Goal: Information Seeking & Learning: Learn about a topic

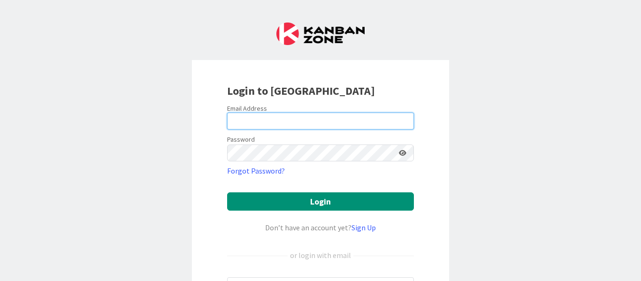
click at [258, 127] on input "email" at bounding box center [320, 121] width 187 height 17
type input "[EMAIL_ADDRESS][PERSON_NAME][DOMAIN_NAME]"
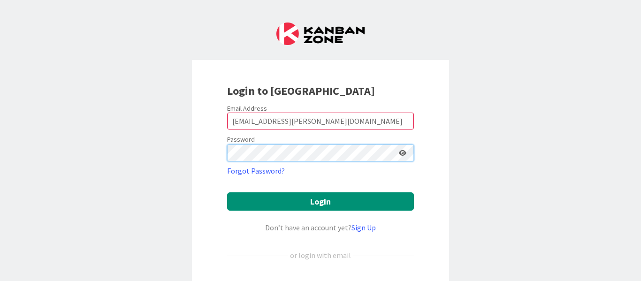
click at [227, 192] on button "Login" at bounding box center [320, 201] width 187 height 18
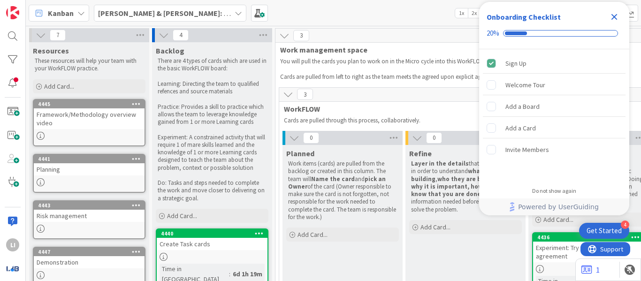
click at [613, 16] on icon "Close Checklist" at bounding box center [614, 17] width 6 height 6
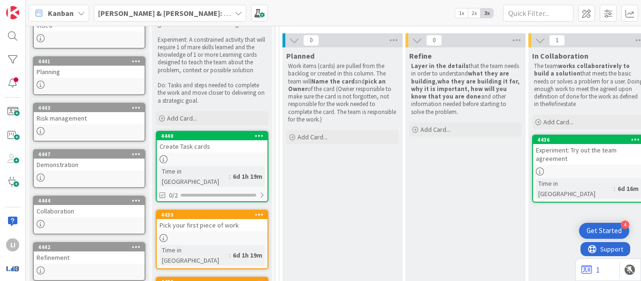
scroll to position [98, 0]
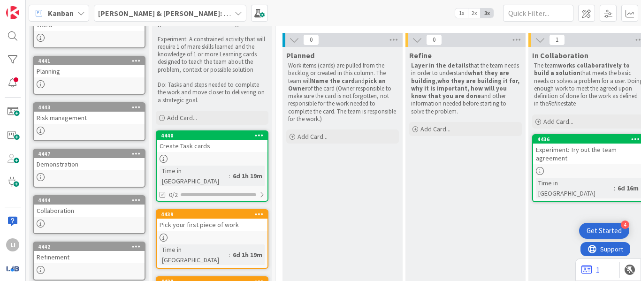
click at [209, 18] on span "[PERSON_NAME] & [PERSON_NAME]: New team WorkFLOW" at bounding box center [164, 13] width 133 height 11
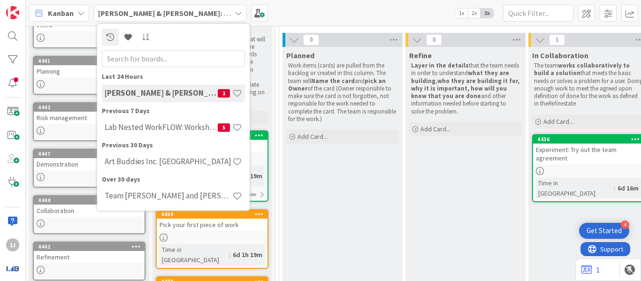
click at [208, 13] on b "[PERSON_NAME] & [PERSON_NAME]: New team WorkFLOW" at bounding box center [197, 12] width 198 height 9
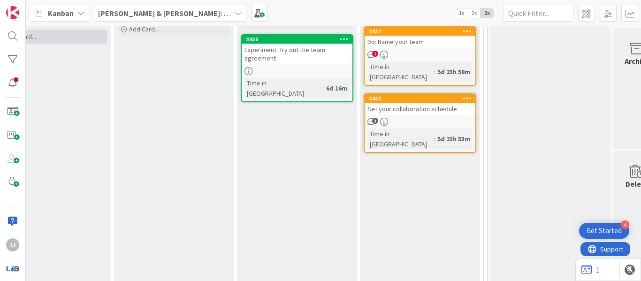
scroll to position [198, 292]
click at [425, 36] on div "4437" at bounding box center [419, 31] width 111 height 8
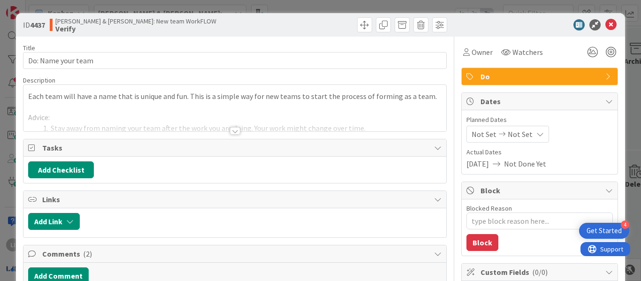
type textarea "x"
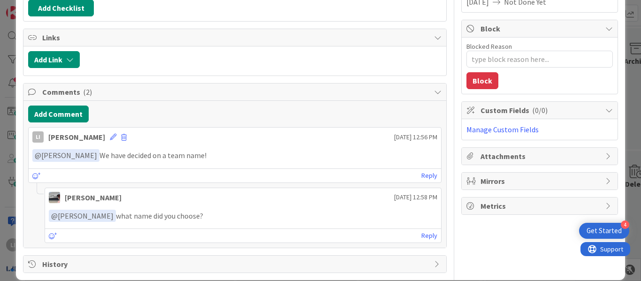
scroll to position [174, 0]
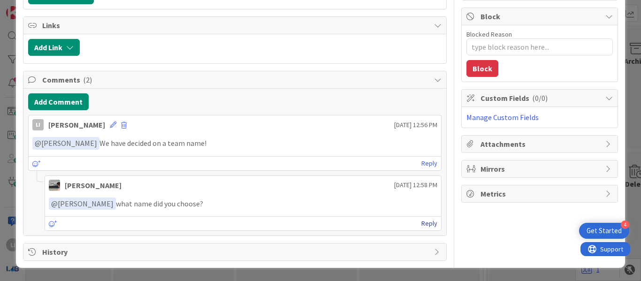
click at [421, 223] on link "Reply" at bounding box center [429, 224] width 16 height 12
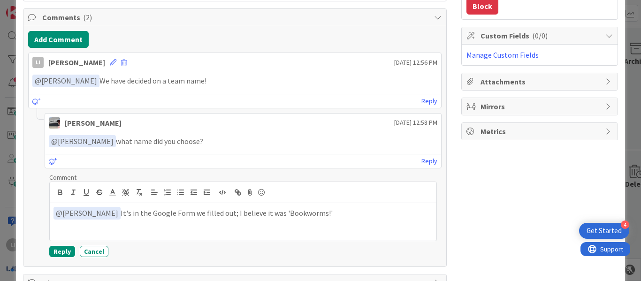
scroll to position [243, 0]
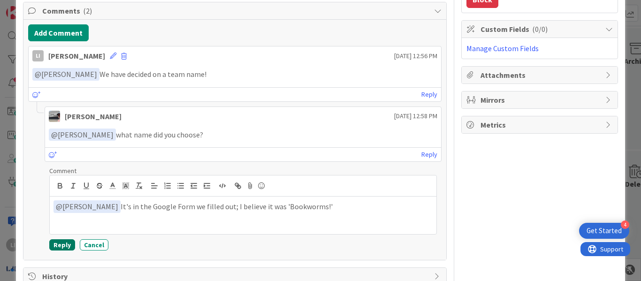
click at [61, 243] on button "Reply" at bounding box center [62, 244] width 26 height 11
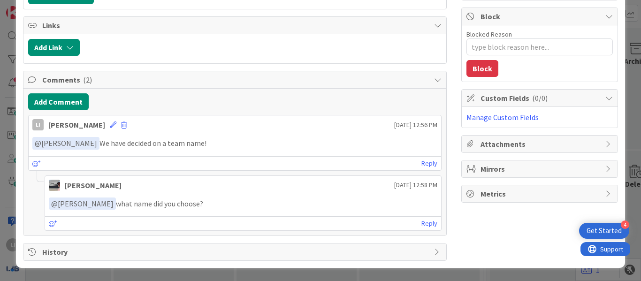
type textarea "x"
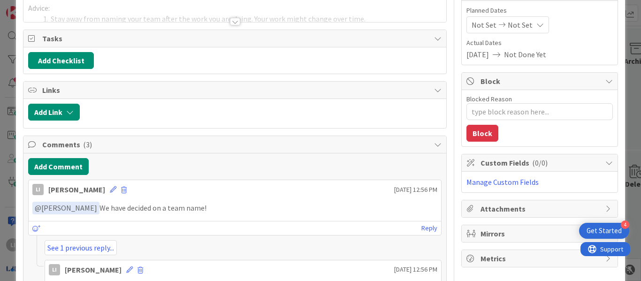
scroll to position [0, 0]
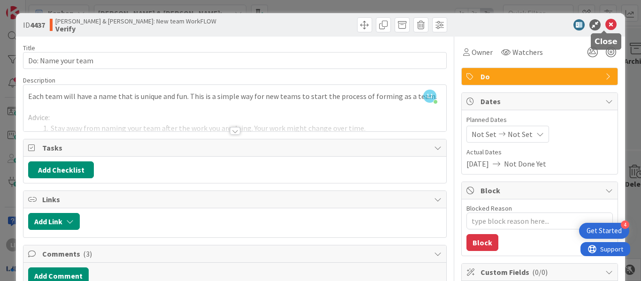
click at [605, 26] on icon at bounding box center [610, 24] width 11 height 11
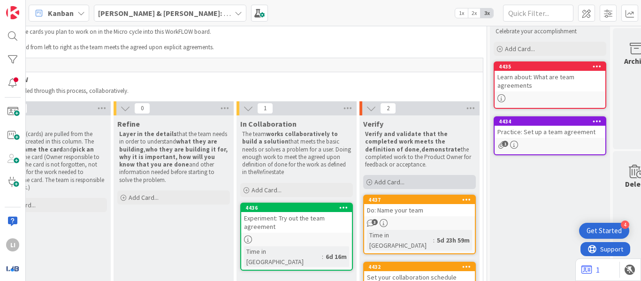
scroll to position [29, 292]
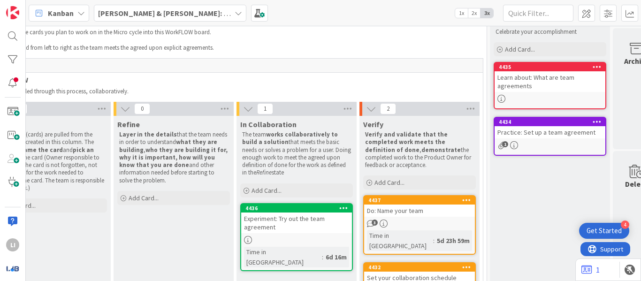
click at [125, 10] on b "[PERSON_NAME] & [PERSON_NAME]: New team WorkFLOW" at bounding box center [197, 12] width 198 height 9
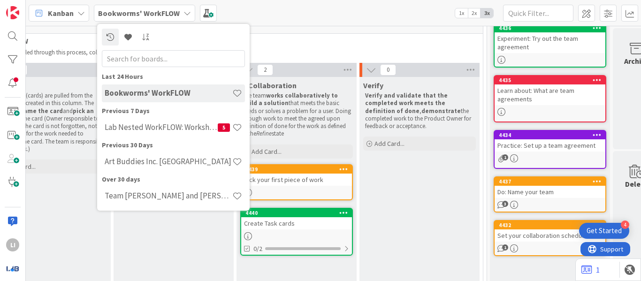
scroll to position [68, 292]
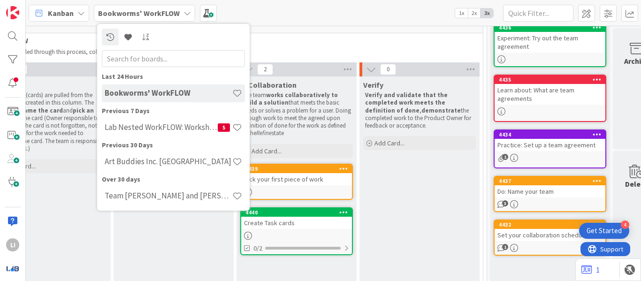
click at [319, 46] on div "Cards are pulled through this process, collaboratively." at bounding box center [233, 51] width 486 height 11
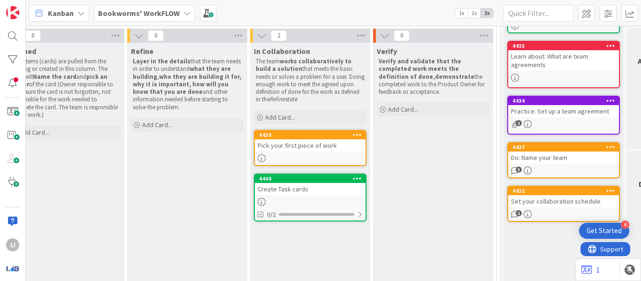
scroll to position [103, 277]
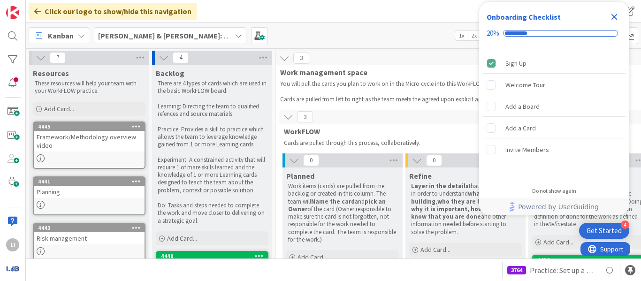
click at [193, 34] on b "[PERSON_NAME] & [PERSON_NAME]: New team WorkFLOW" at bounding box center [197, 35] width 198 height 9
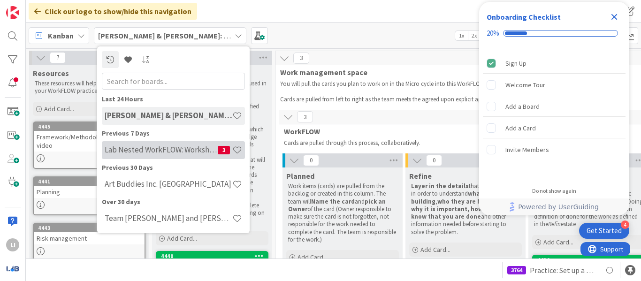
click at [154, 148] on h4 "Lab Nested WorkFLOW: Workshop" at bounding box center [161, 149] width 113 height 9
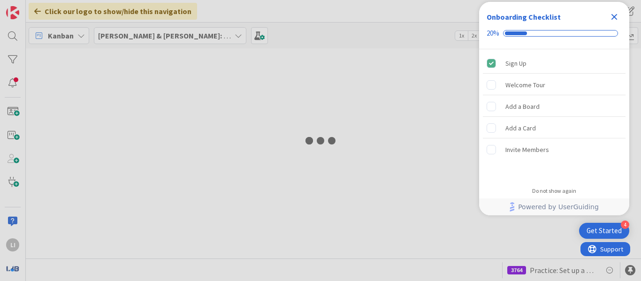
click at [614, 18] on icon "Close Checklist" at bounding box center [614, 17] width 6 height 6
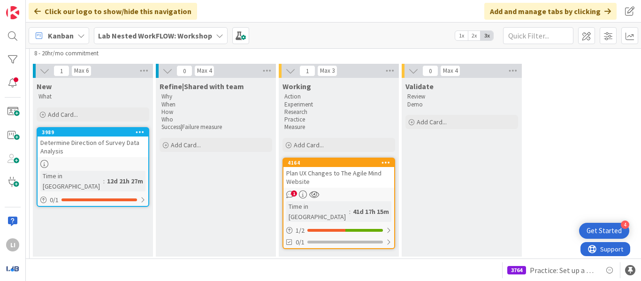
scroll to position [656, 1501]
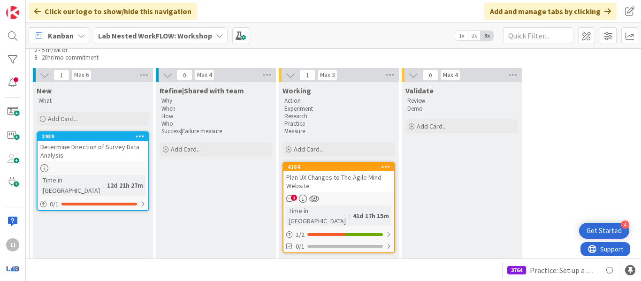
click at [354, 171] on div "Plan UX Changes to The Agile Mind Website" at bounding box center [338, 181] width 111 height 21
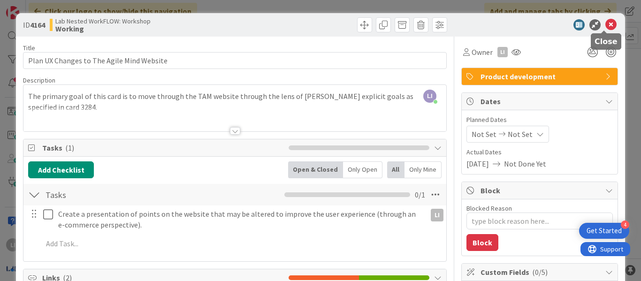
click at [605, 24] on icon at bounding box center [610, 24] width 11 height 11
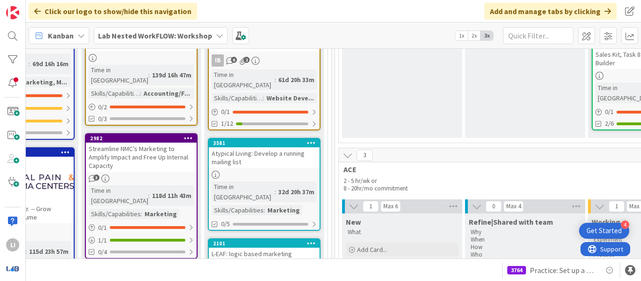
scroll to position [745, 1192]
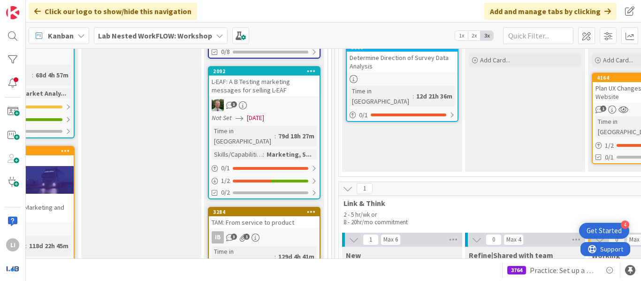
click at [278, 208] on div "3284" at bounding box center [264, 212] width 111 height 8
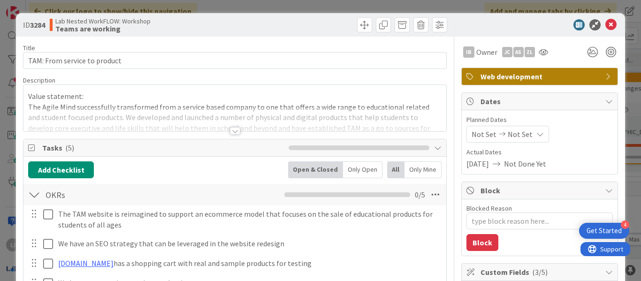
type textarea "x"
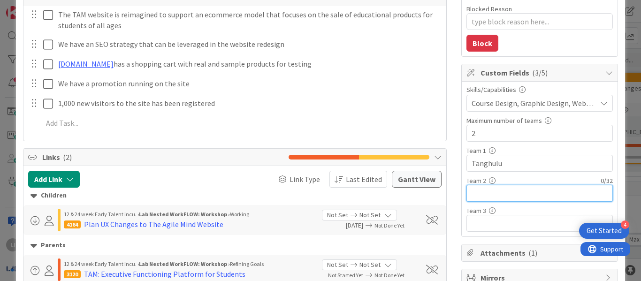
click at [494, 191] on input "text" at bounding box center [539, 193] width 146 height 17
type input "Bookworms"
type textarea "x"
type input "Bookworms"
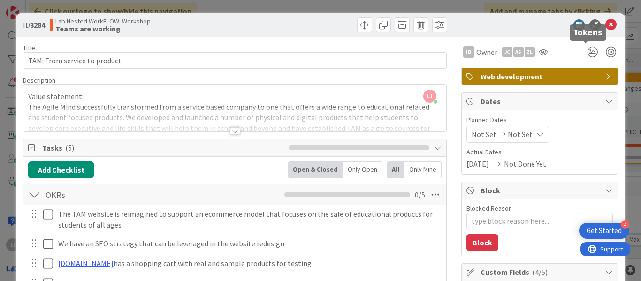
click at [605, 25] on icon at bounding box center [610, 24] width 11 height 11
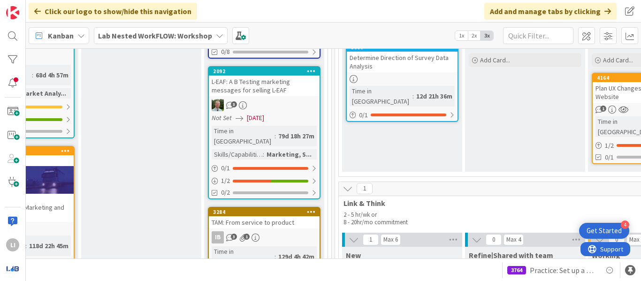
click at [289, 208] on div "3284" at bounding box center [264, 212] width 111 height 8
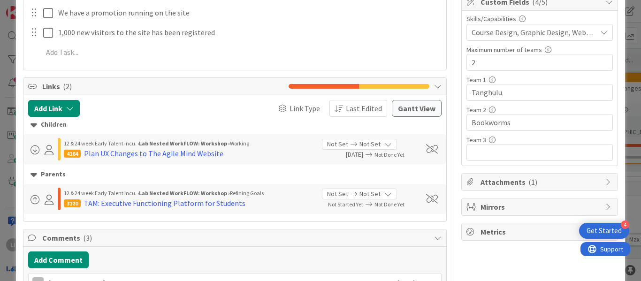
scroll to position [272, 0]
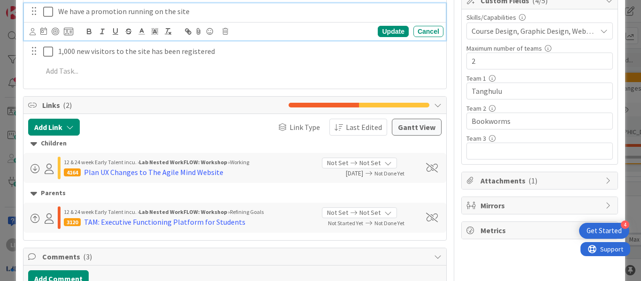
click at [358, 15] on p "We have a promotion running on the site" at bounding box center [248, 11] width 381 height 11
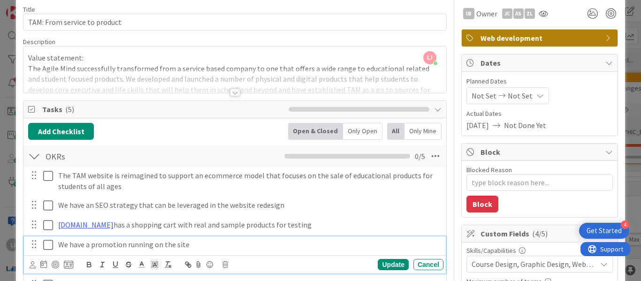
scroll to position [15, 0]
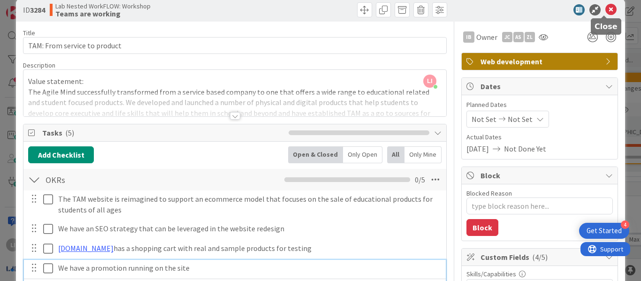
click at [605, 11] on icon at bounding box center [610, 9] width 11 height 11
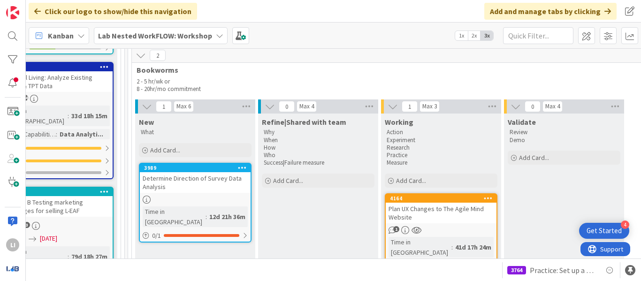
scroll to position [625, 1399]
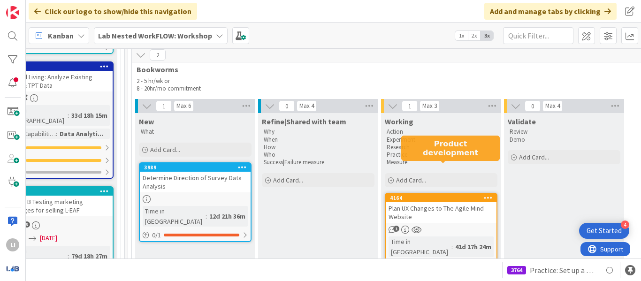
click at [436, 195] on div "4164" at bounding box center [443, 198] width 106 height 7
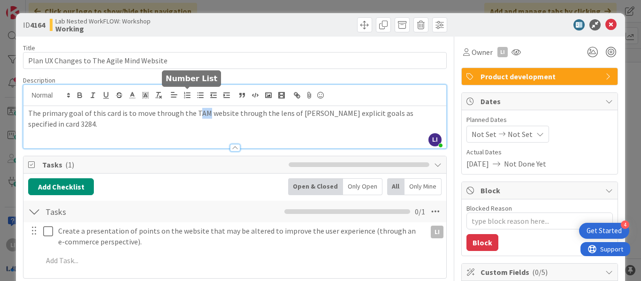
drag, startPoint x: 193, startPoint y: 98, endPoint x: 205, endPoint y: 105, distance: 14.1
click at [205, 105] on div "[PERSON_NAME] just joined The primary goal of this card is to move through the …" at bounding box center [234, 116] width 423 height 63
click at [242, 119] on div "The primary goal of this card is to move through the TAM website through the le…" at bounding box center [234, 127] width 423 height 42
click at [265, 34] on div "ID 4164 Lab Nested WorkFLOW: Workshop Working" at bounding box center [320, 24] width 609 height 23
click at [278, 30] on div at bounding box center [342, 24] width 210 height 15
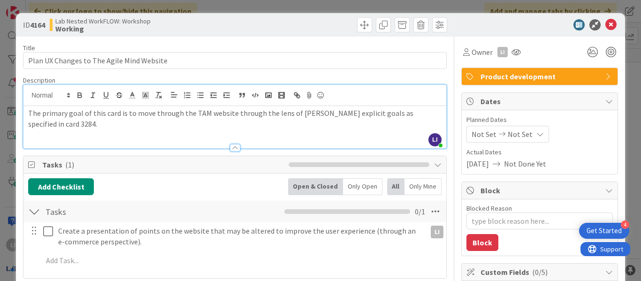
click at [272, 34] on div "ID 4164 Lab Nested WorkFLOW: Workshop Working" at bounding box center [320, 24] width 609 height 23
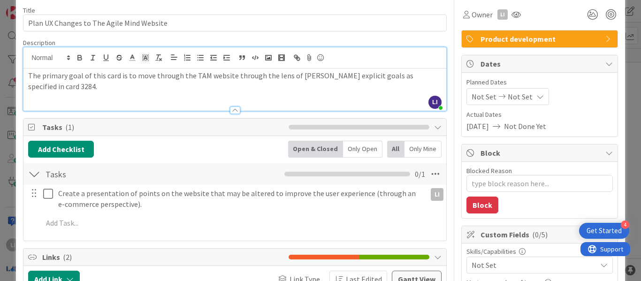
scroll to position [37, 0]
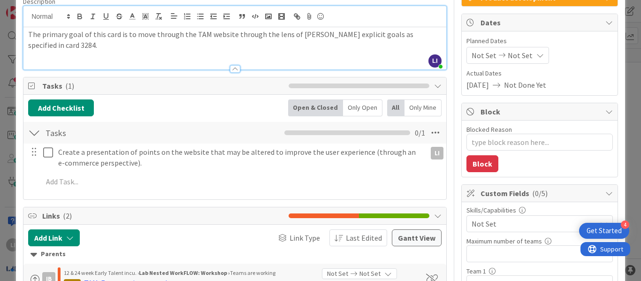
scroll to position [0, 0]
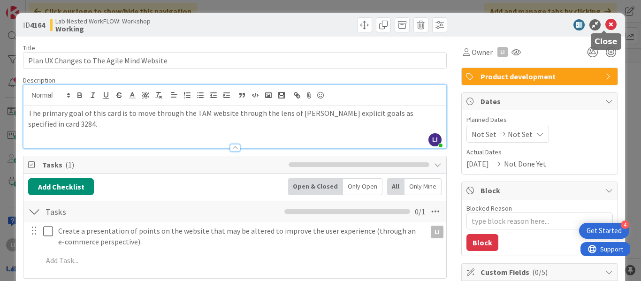
click at [605, 24] on icon at bounding box center [610, 24] width 11 height 11
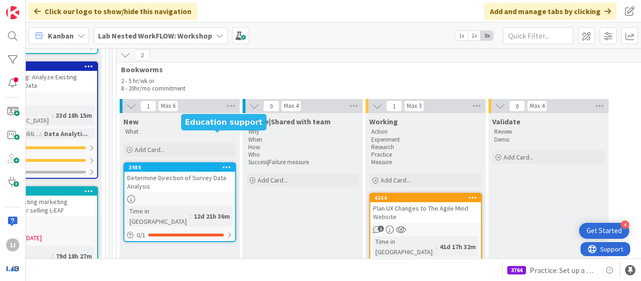
scroll to position [625, 1416]
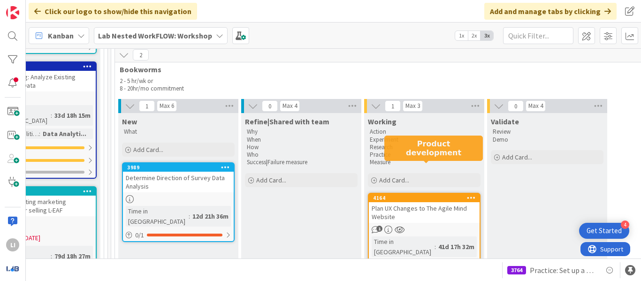
click at [420, 195] on div "4164" at bounding box center [426, 198] width 106 height 7
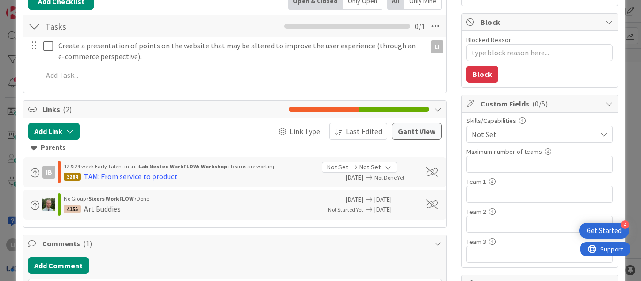
scroll to position [169, 0]
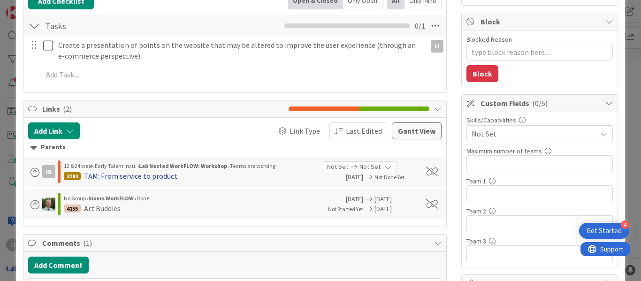
click at [120, 177] on div "TAM: From service to product" at bounding box center [130, 175] width 93 height 11
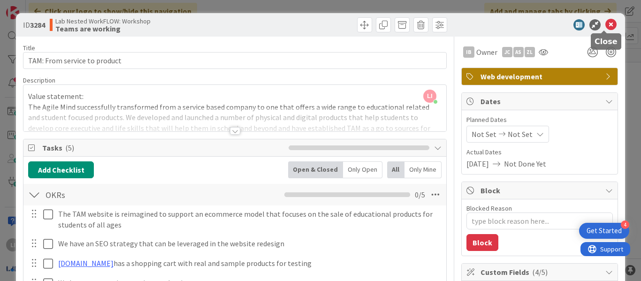
click at [607, 26] on icon at bounding box center [610, 24] width 11 height 11
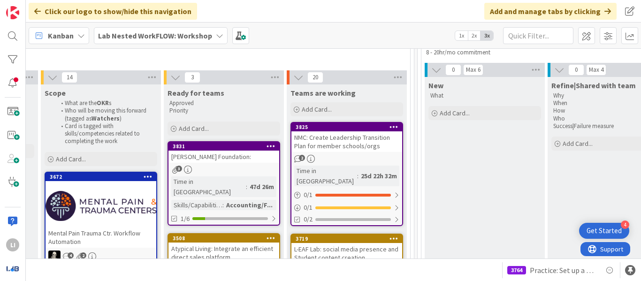
scroll to position [94, 1109]
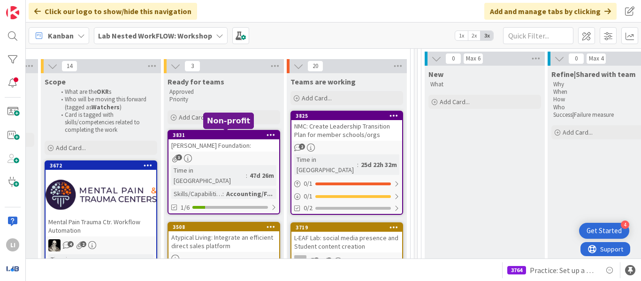
click at [237, 137] on div "3831" at bounding box center [226, 135] width 106 height 7
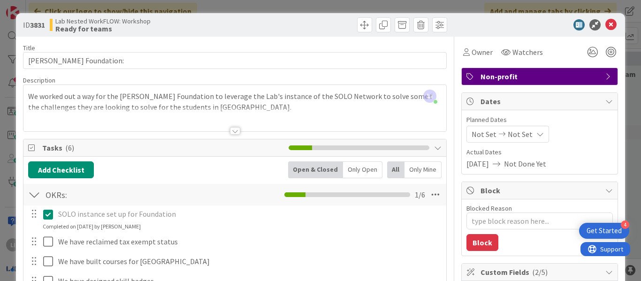
click at [233, 131] on div at bounding box center [235, 131] width 10 height 8
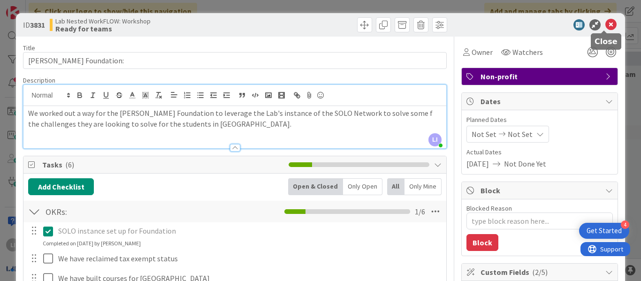
click at [605, 26] on icon at bounding box center [610, 24] width 11 height 11
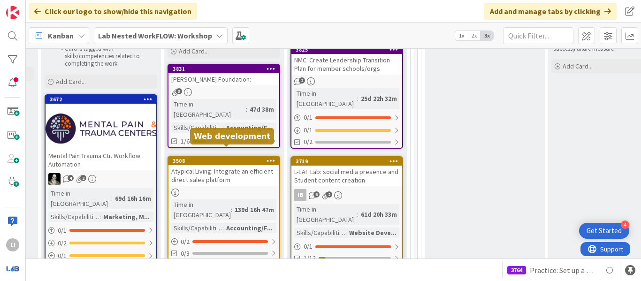
click at [225, 158] on div "3508" at bounding box center [226, 161] width 106 height 7
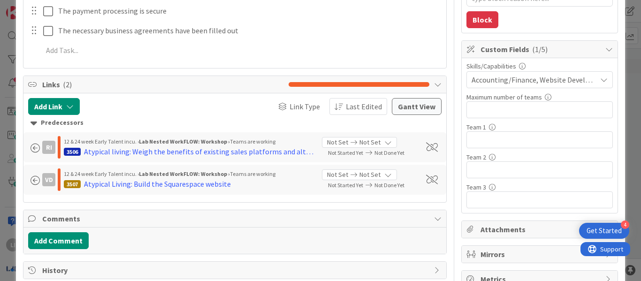
scroll to position [223, 0]
click at [600, 82] on icon at bounding box center [604, 80] width 8 height 8
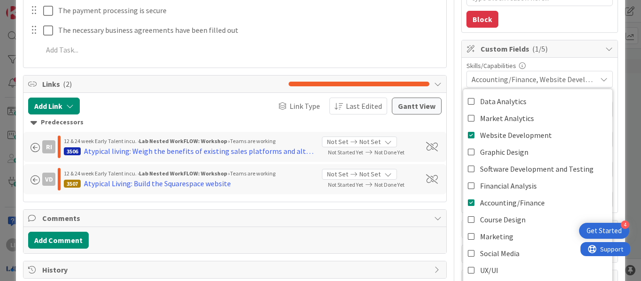
scroll to position [266, 0]
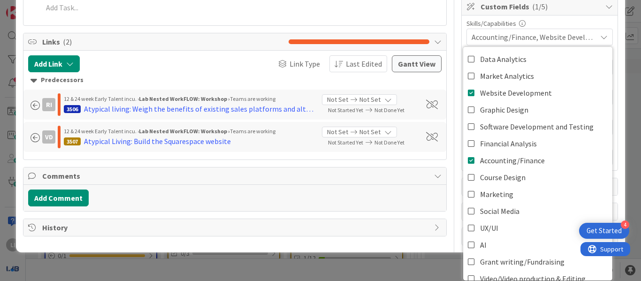
click at [448, 25] on div "Title 61 / 128 Atypical Living: Integrate an efficient direct sales platform De…" at bounding box center [320, 8] width 595 height 474
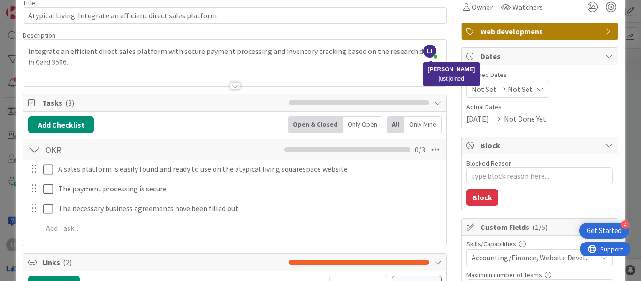
scroll to position [0, 0]
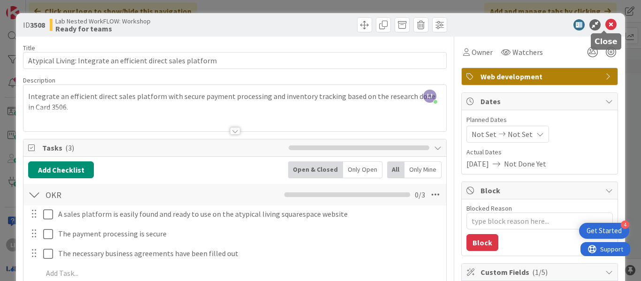
click at [605, 29] on icon at bounding box center [610, 24] width 11 height 11
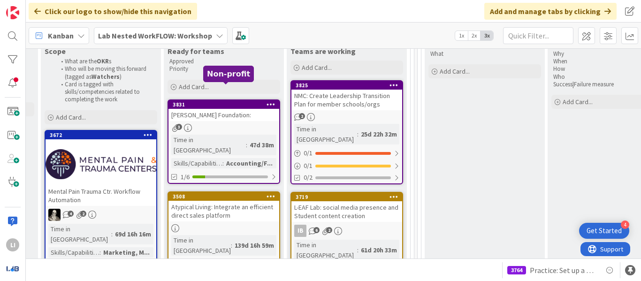
scroll to position [154, 1109]
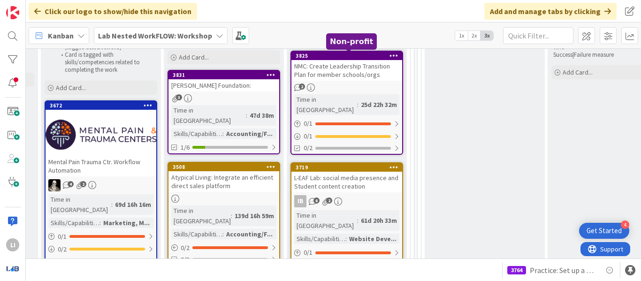
click at [349, 58] on div "3825" at bounding box center [349, 56] width 106 height 7
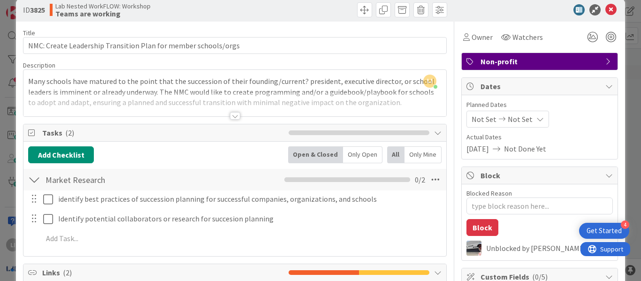
scroll to position [13, 0]
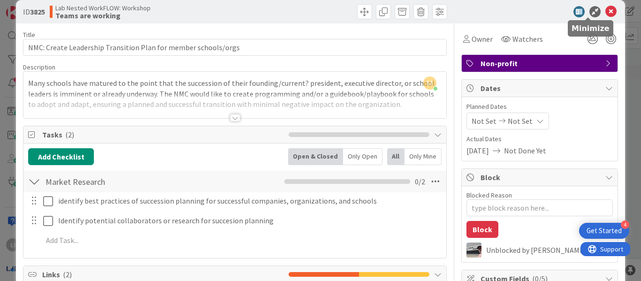
click at [606, 11] on icon at bounding box center [610, 11] width 11 height 11
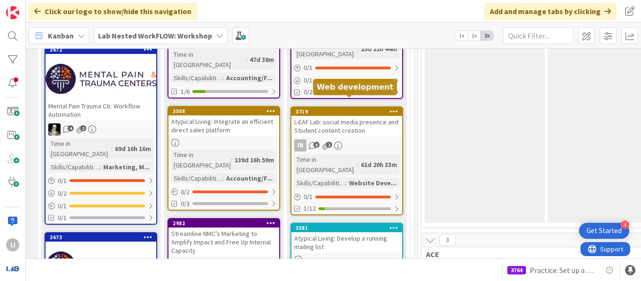
click at [363, 108] on div "3719" at bounding box center [349, 111] width 106 height 7
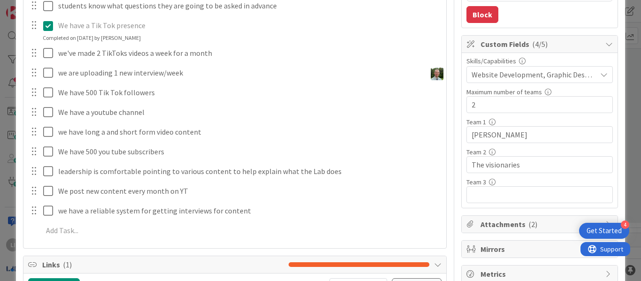
click at [600, 76] on icon at bounding box center [604, 75] width 8 height 8
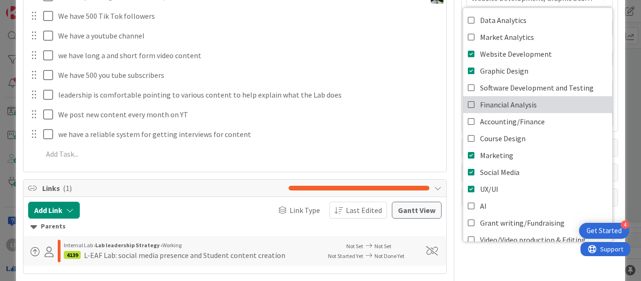
scroll to position [10, 0]
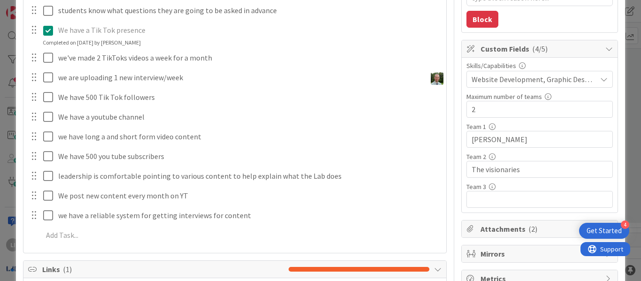
scroll to position [0, 0]
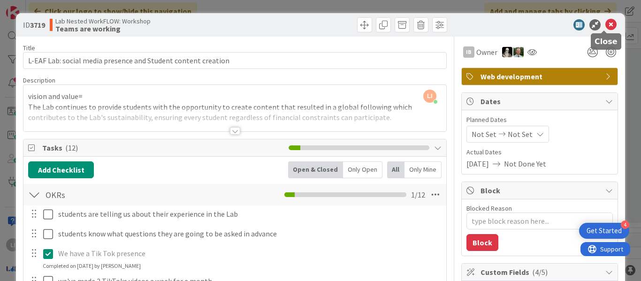
click at [606, 22] on icon at bounding box center [610, 24] width 11 height 11
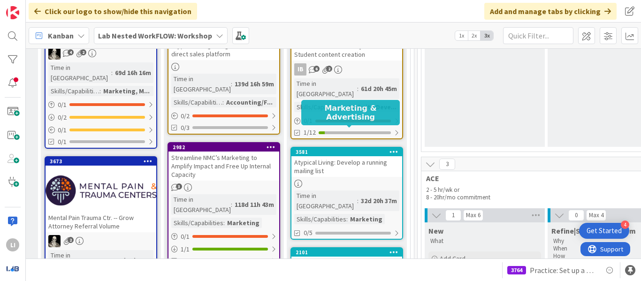
scroll to position [286, 1109]
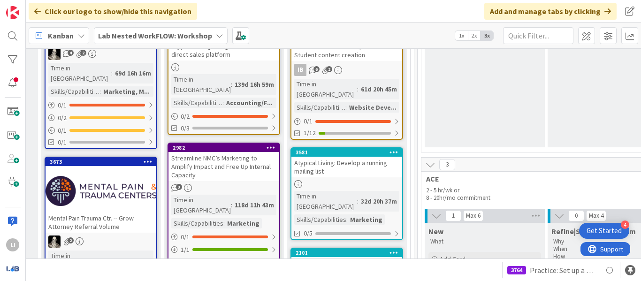
click at [343, 148] on div "3581" at bounding box center [346, 152] width 111 height 8
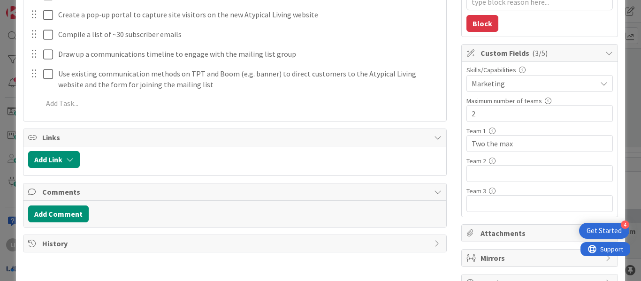
click at [578, 86] on span "Marketing" at bounding box center [533, 83] width 125 height 11
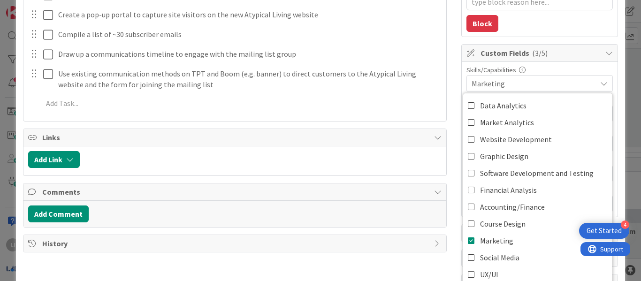
click at [578, 86] on span "Marketing" at bounding box center [533, 83] width 125 height 11
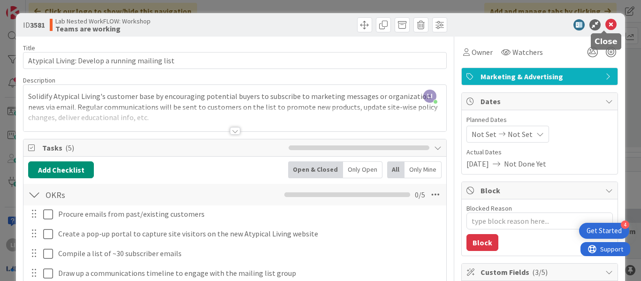
click at [606, 25] on icon at bounding box center [610, 24] width 11 height 11
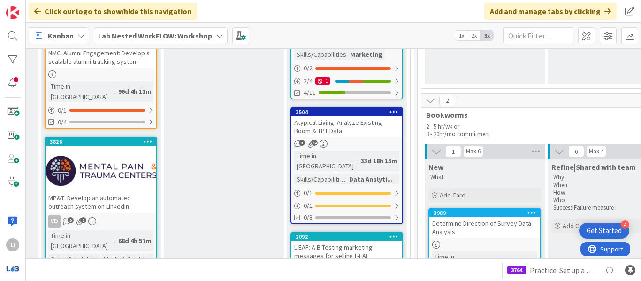
scroll to position [580, 1109]
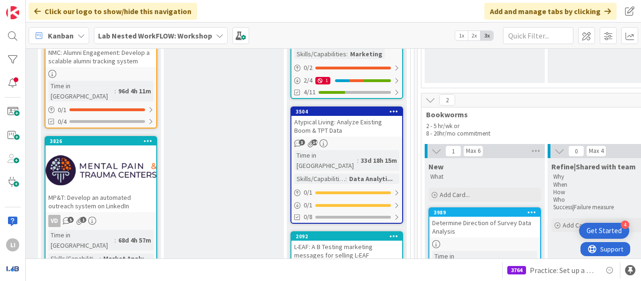
click at [358, 116] on div "Atypical Living: Analyze Existing Boom & TPT Data" at bounding box center [346, 126] width 111 height 21
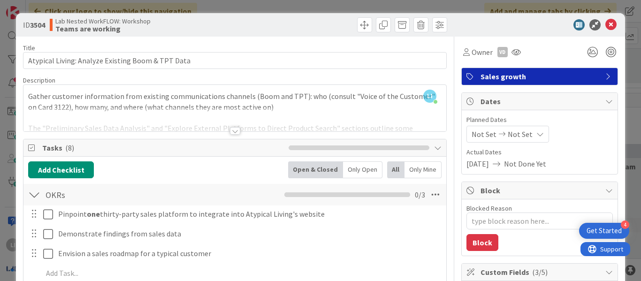
click at [230, 128] on div at bounding box center [235, 131] width 10 height 8
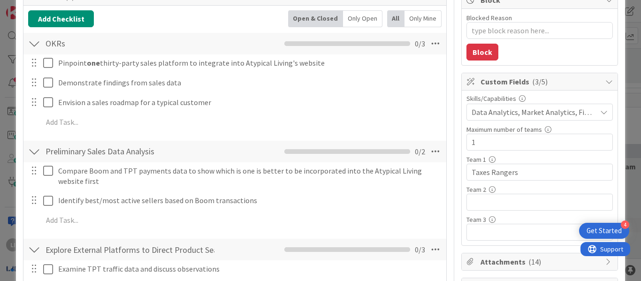
click at [600, 115] on icon at bounding box center [604, 112] width 8 height 8
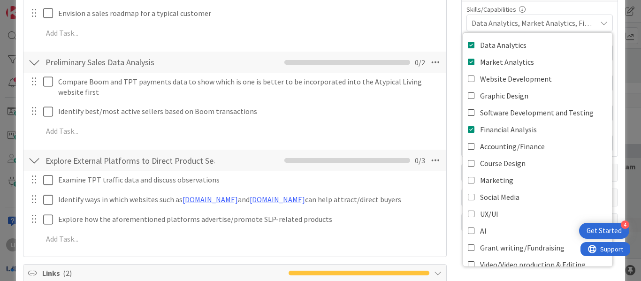
click at [600, 21] on icon at bounding box center [604, 23] width 8 height 8
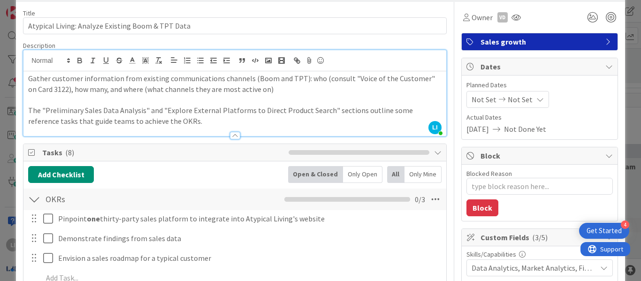
scroll to position [34, 0]
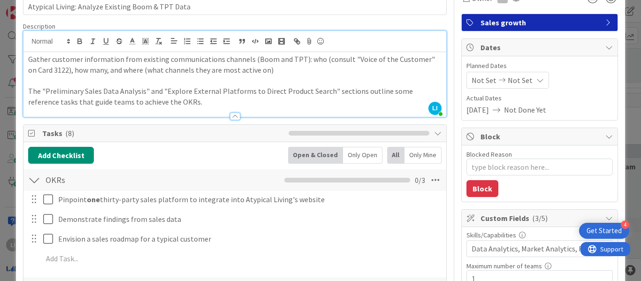
scroll to position [0, 0]
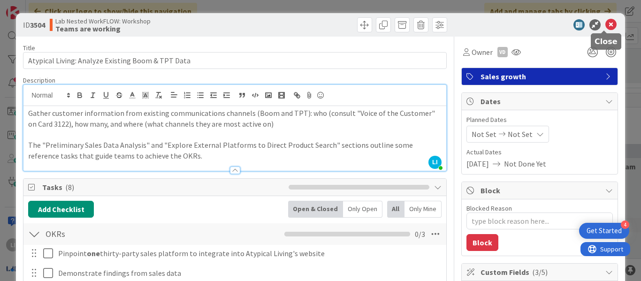
click at [605, 25] on icon at bounding box center [610, 24] width 11 height 11
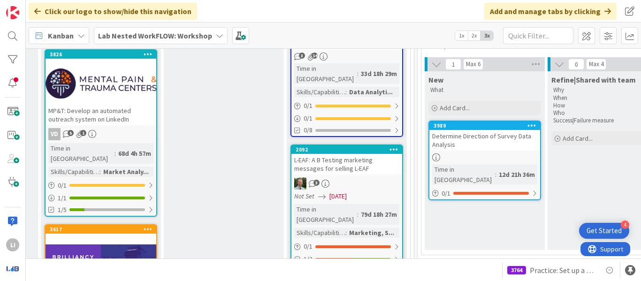
scroll to position [580, 1109]
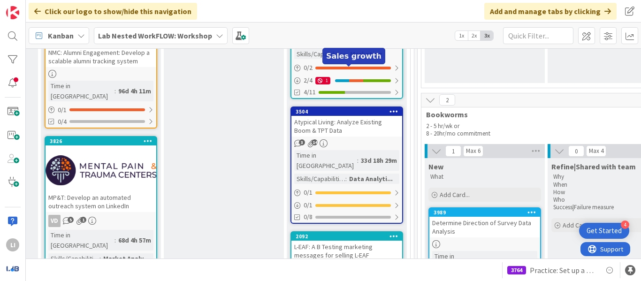
click at [357, 108] on div "3504" at bounding box center [349, 111] width 106 height 7
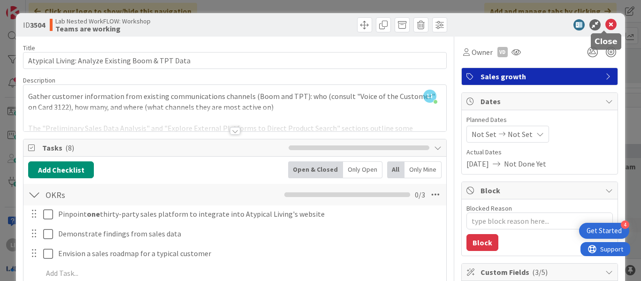
click at [605, 25] on icon at bounding box center [610, 24] width 11 height 11
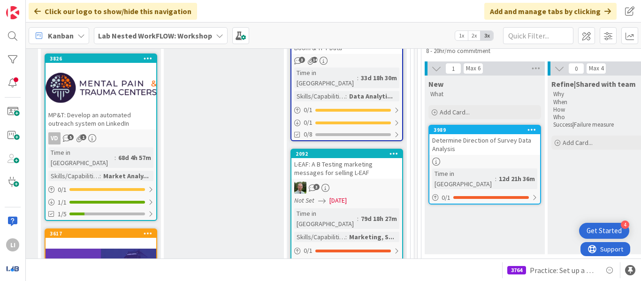
click at [366, 158] on div "L-EAF: A B Testing marketing messages for selling L-EAF" at bounding box center [346, 168] width 111 height 21
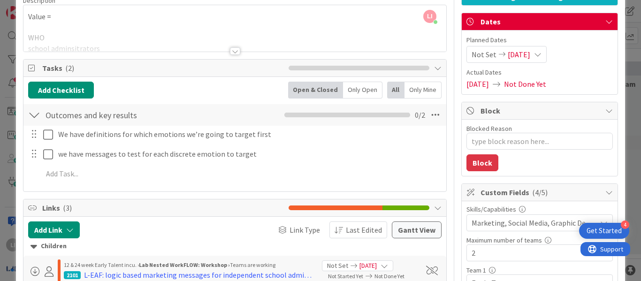
scroll to position [113, 0]
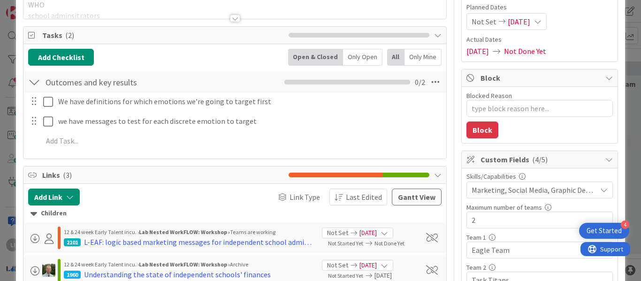
click at [600, 194] on div "Marketing, Social Media, Graphic Design, Data Analytics" at bounding box center [539, 190] width 146 height 17
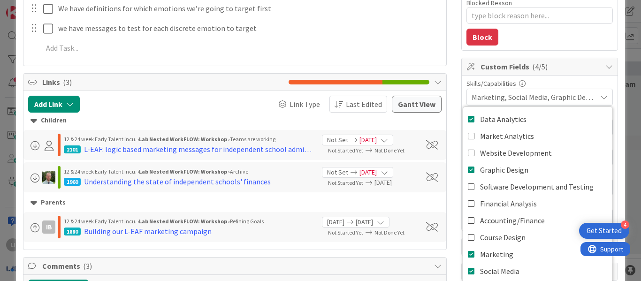
scroll to position [10, 0]
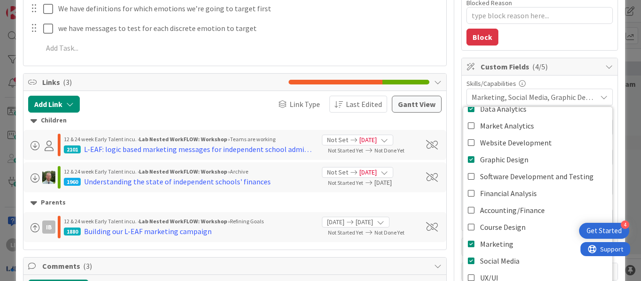
click at [623, 77] on div "ID 2092 Lab Nested WorkFLOW: Workshop Teams are working Title 56 / 128 L-EAF: A…" at bounding box center [320, 140] width 641 height 281
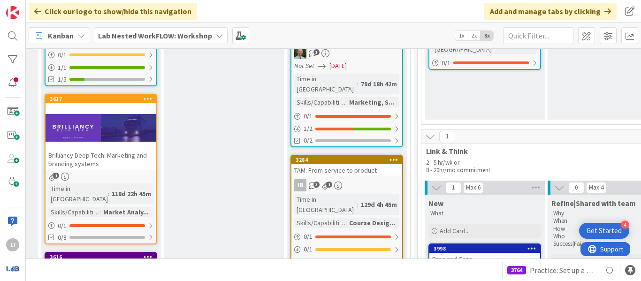
click at [367, 156] on div "3284" at bounding box center [346, 160] width 111 height 8
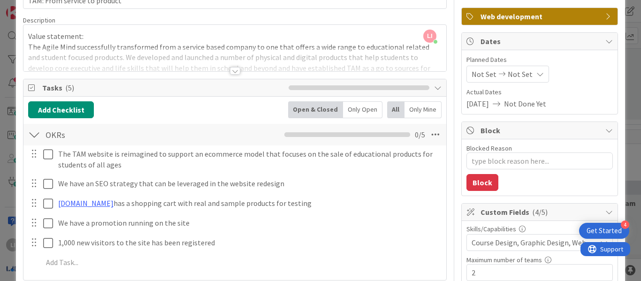
click at [553, 242] on span "Course Design, Graphic Design, Website Development, Marketing, UX/UI, Market An…" at bounding box center [533, 242] width 125 height 11
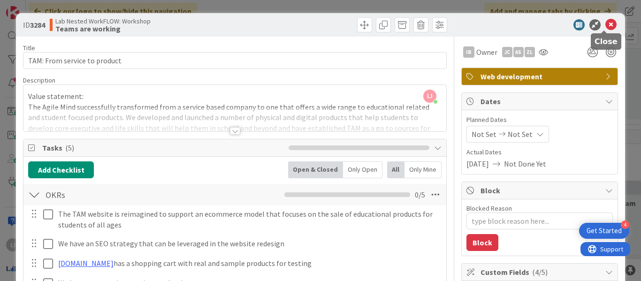
click at [605, 24] on icon at bounding box center [610, 24] width 11 height 11
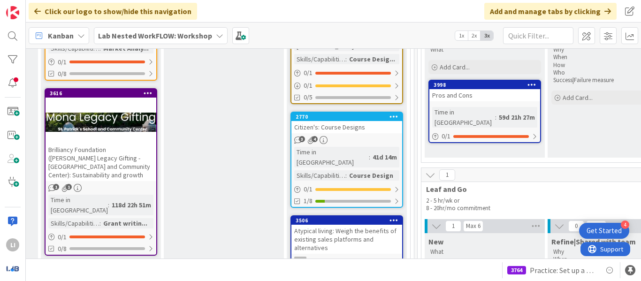
click at [362, 121] on div "Citizen's: Course Designs" at bounding box center [346, 127] width 111 height 12
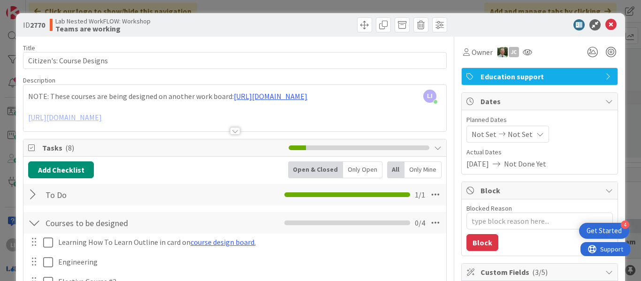
click at [230, 130] on div at bounding box center [235, 131] width 10 height 8
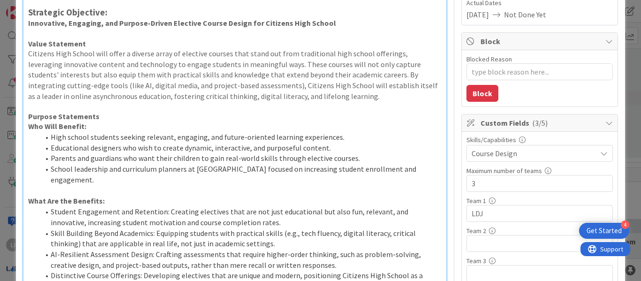
scroll to position [162, 0]
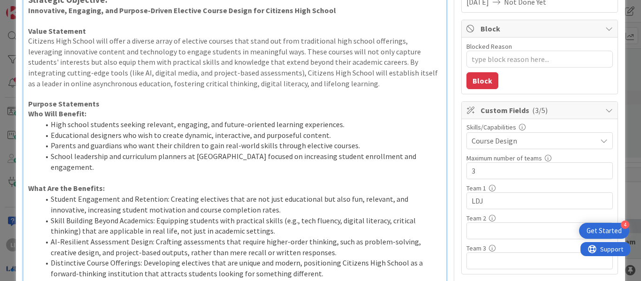
click at [600, 139] on icon at bounding box center [604, 141] width 8 height 8
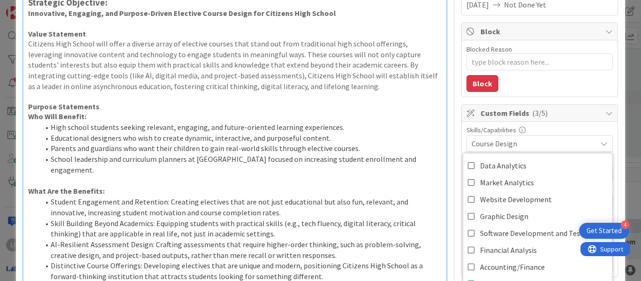
scroll to position [159, 0]
click at [585, 127] on div "Skills/Capabilities" at bounding box center [539, 130] width 146 height 7
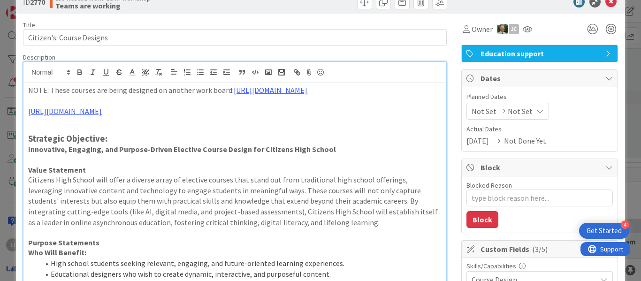
scroll to position [12, 0]
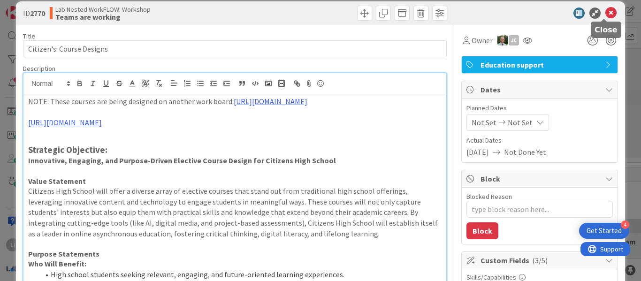
click at [605, 12] on icon at bounding box center [610, 13] width 11 height 11
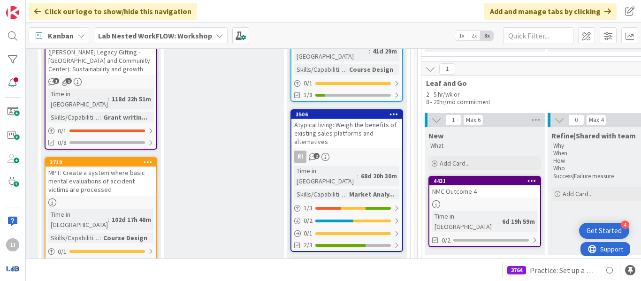
scroll to position [1126, 1109]
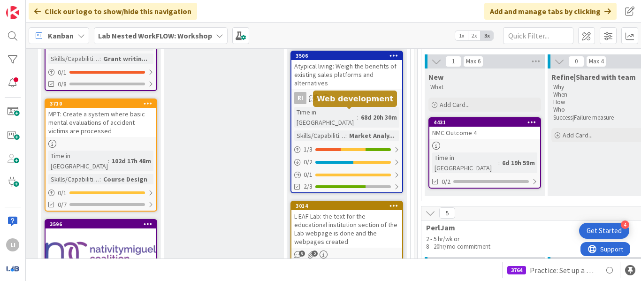
click at [355, 203] on div "3014" at bounding box center [349, 206] width 106 height 7
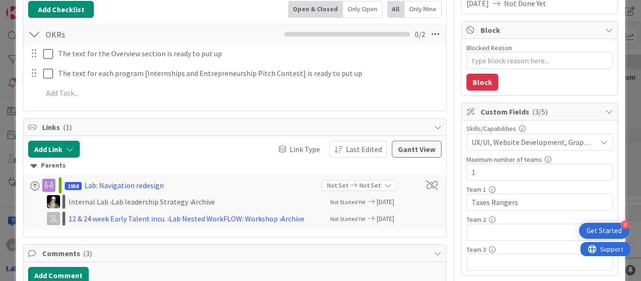
click at [600, 144] on icon at bounding box center [604, 142] width 8 height 8
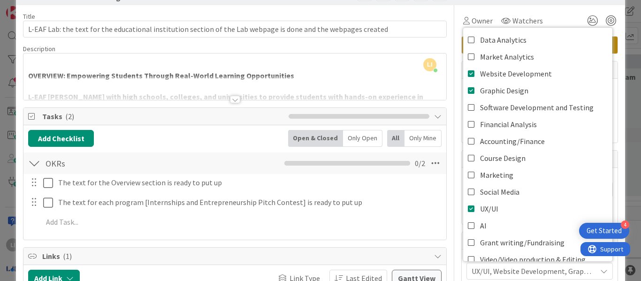
scroll to position [14, 0]
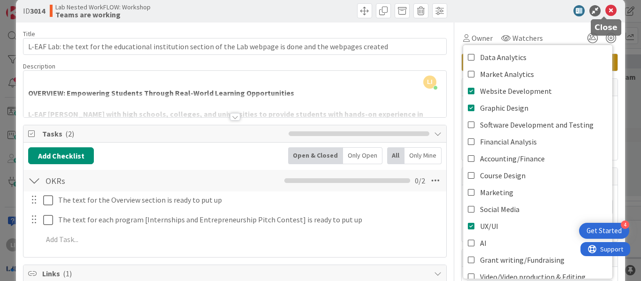
click at [605, 12] on icon at bounding box center [610, 10] width 11 height 11
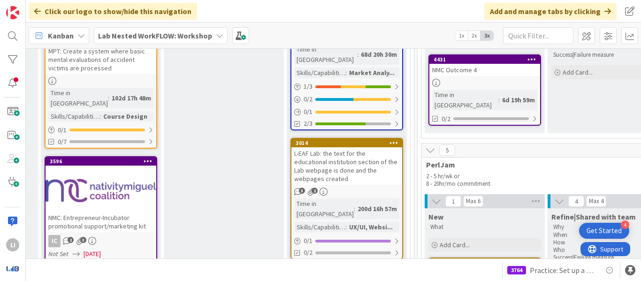
scroll to position [1189, 1109]
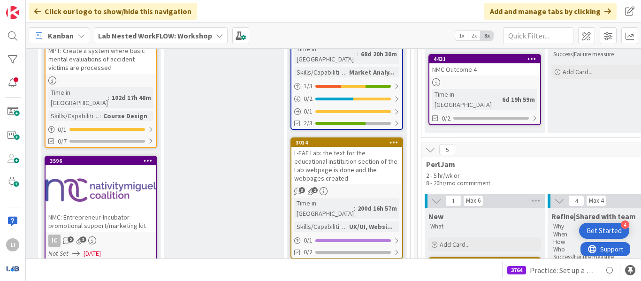
click at [312, 266] on link "Show More (10)" at bounding box center [346, 273] width 113 height 15
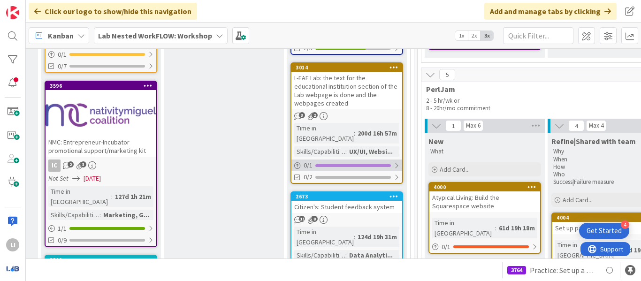
scroll to position [1265, 1109]
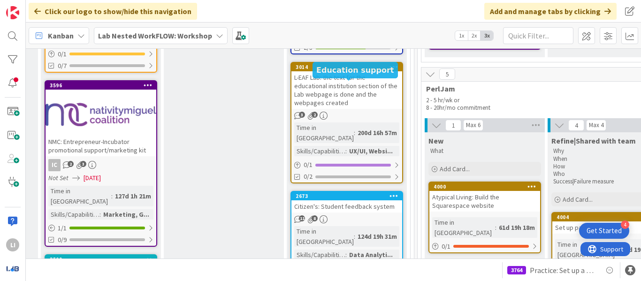
click at [348, 193] on div "2673" at bounding box center [349, 196] width 106 height 7
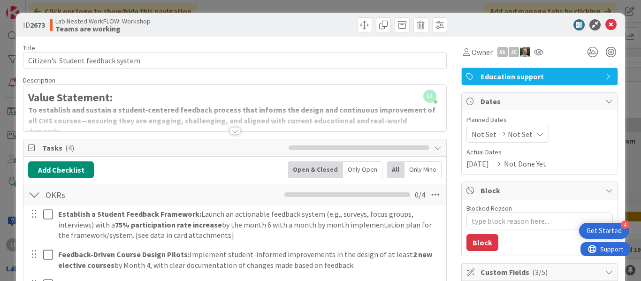
click at [230, 129] on div at bounding box center [235, 131] width 10 height 8
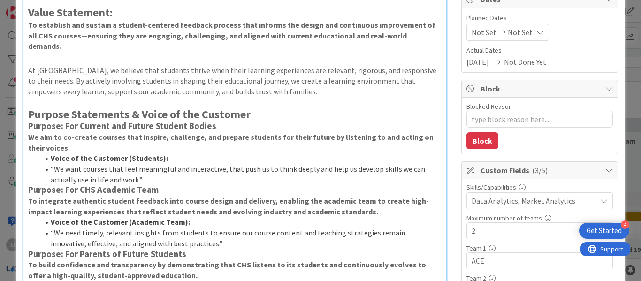
scroll to position [102, 0]
click at [591, 202] on div "Data Analytics, Market Analytics" at bounding box center [539, 200] width 146 height 17
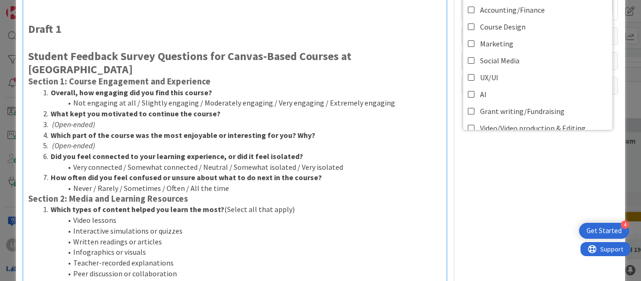
scroll to position [417, 0]
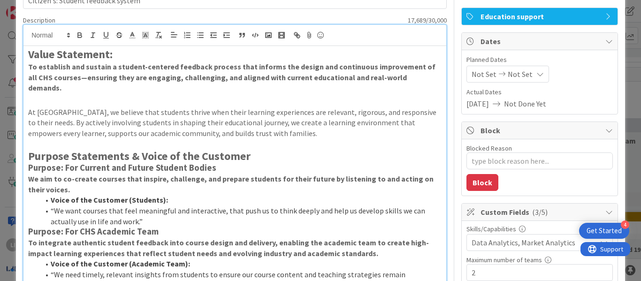
scroll to position [0, 0]
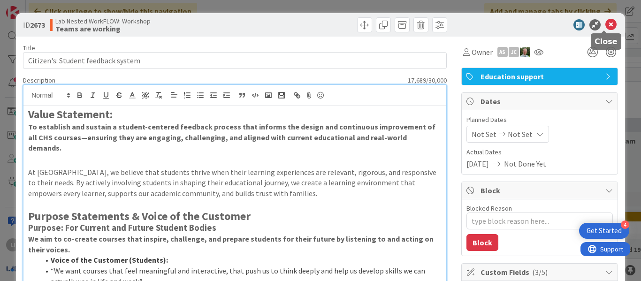
click at [605, 26] on icon at bounding box center [610, 24] width 11 height 11
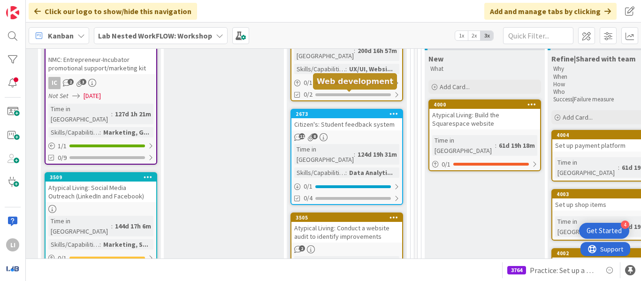
click at [359, 214] on div "3505" at bounding box center [349, 217] width 106 height 7
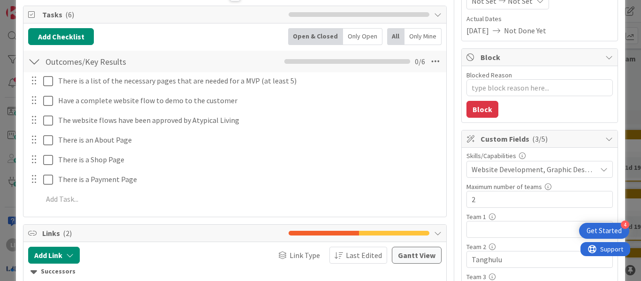
click at [600, 170] on icon at bounding box center [604, 170] width 8 height 8
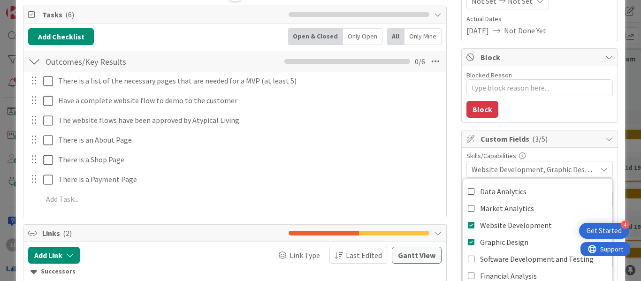
scroll to position [147, 0]
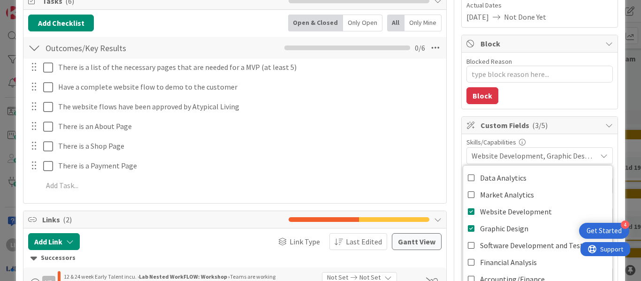
click at [600, 158] on icon at bounding box center [604, 156] width 8 height 8
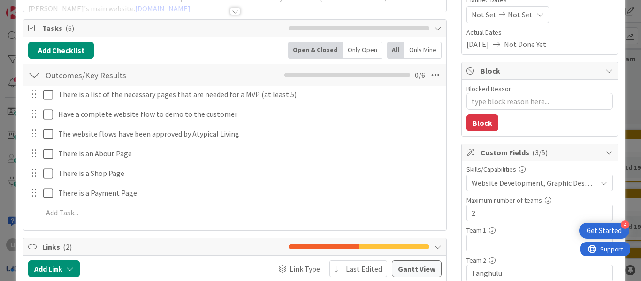
scroll to position [0, 0]
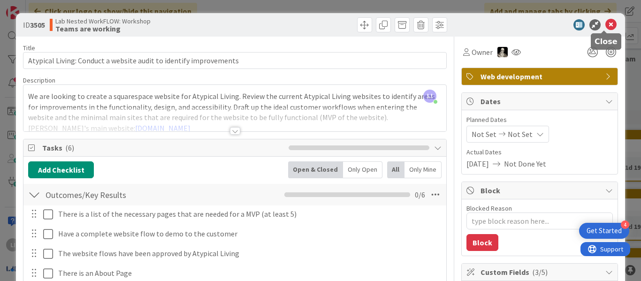
click at [605, 29] on icon at bounding box center [610, 24] width 11 height 11
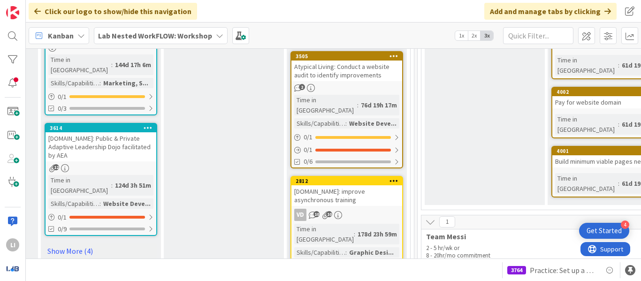
click at [362, 185] on div "[DOMAIN_NAME]: improve asynchronous training" at bounding box center [346, 195] width 111 height 21
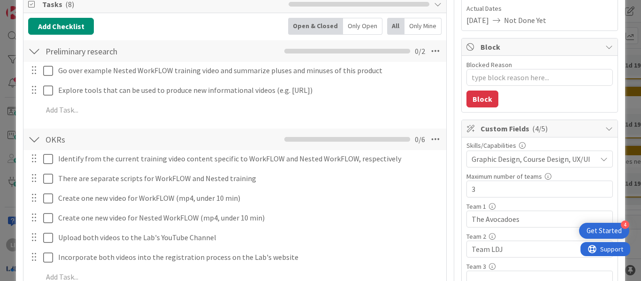
scroll to position [200, 0]
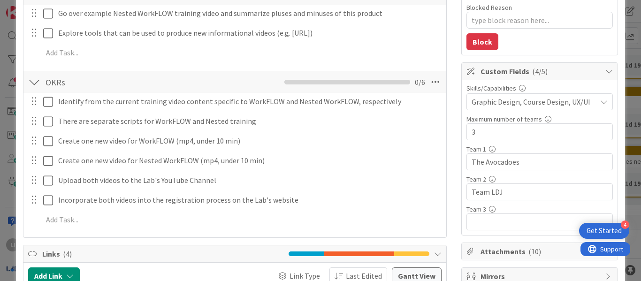
click at [600, 102] on icon at bounding box center [604, 102] width 8 height 8
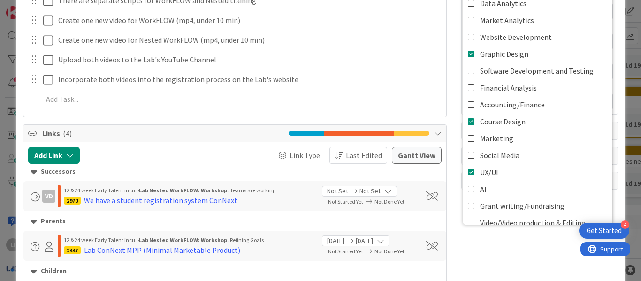
click at [622, 79] on div "ID 2812 Lab Nested WorkFLOW: Workshop Teams are working Title 40 / 128 [DOMAIN_…" at bounding box center [320, 140] width 641 height 281
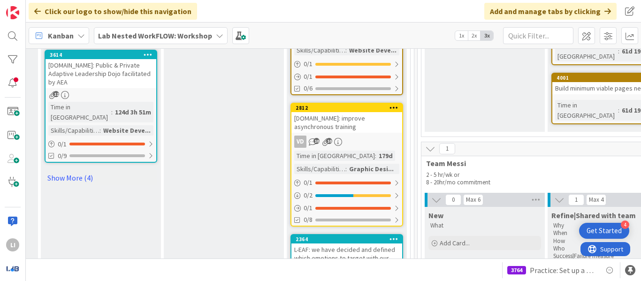
scroll to position [1589, 1109]
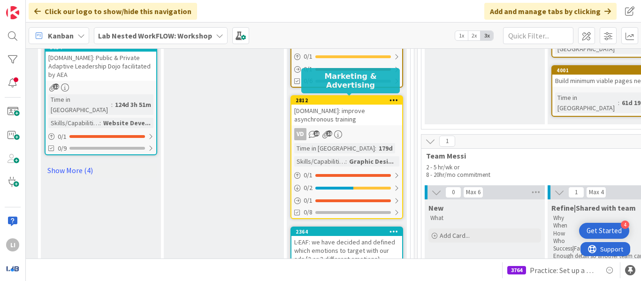
click at [370, 228] on div "2364" at bounding box center [349, 231] width 106 height 7
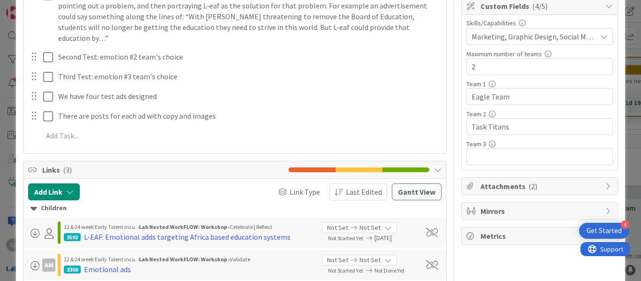
click at [622, 157] on div "ID 2364 Lab Nested WorkFLOW: Workshop Teams are working Title 100 / 128 L-EAF: …" at bounding box center [320, 140] width 641 height 281
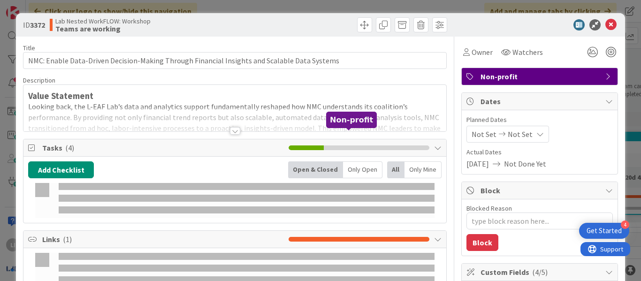
type textarea "x"
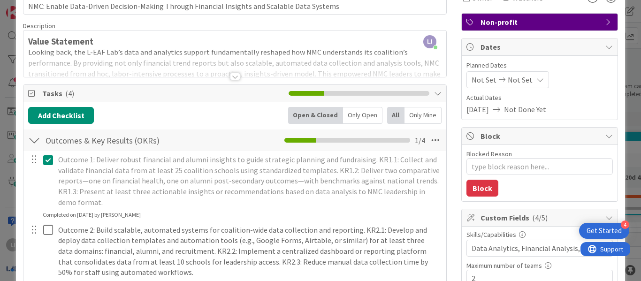
click at [235, 76] on div at bounding box center [235, 77] width 10 height 8
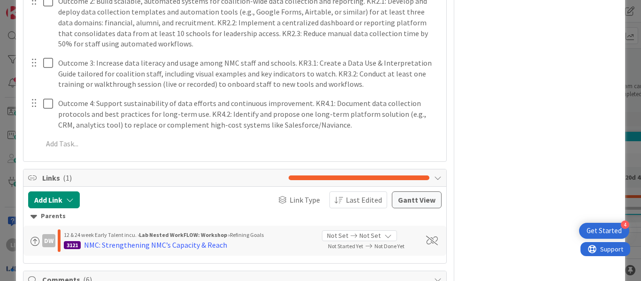
click at [623, 130] on div "ID 3372 Lab Nested WorkFLOW: Workshop Teams are working Title 93 / 128 NMC: Ena…" at bounding box center [320, 140] width 641 height 281
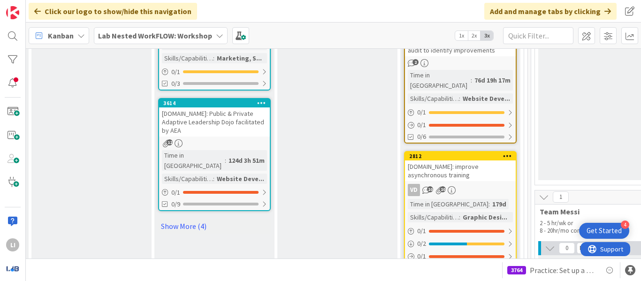
scroll to position [1532, 996]
